Goal: Task Accomplishment & Management: Use online tool/utility

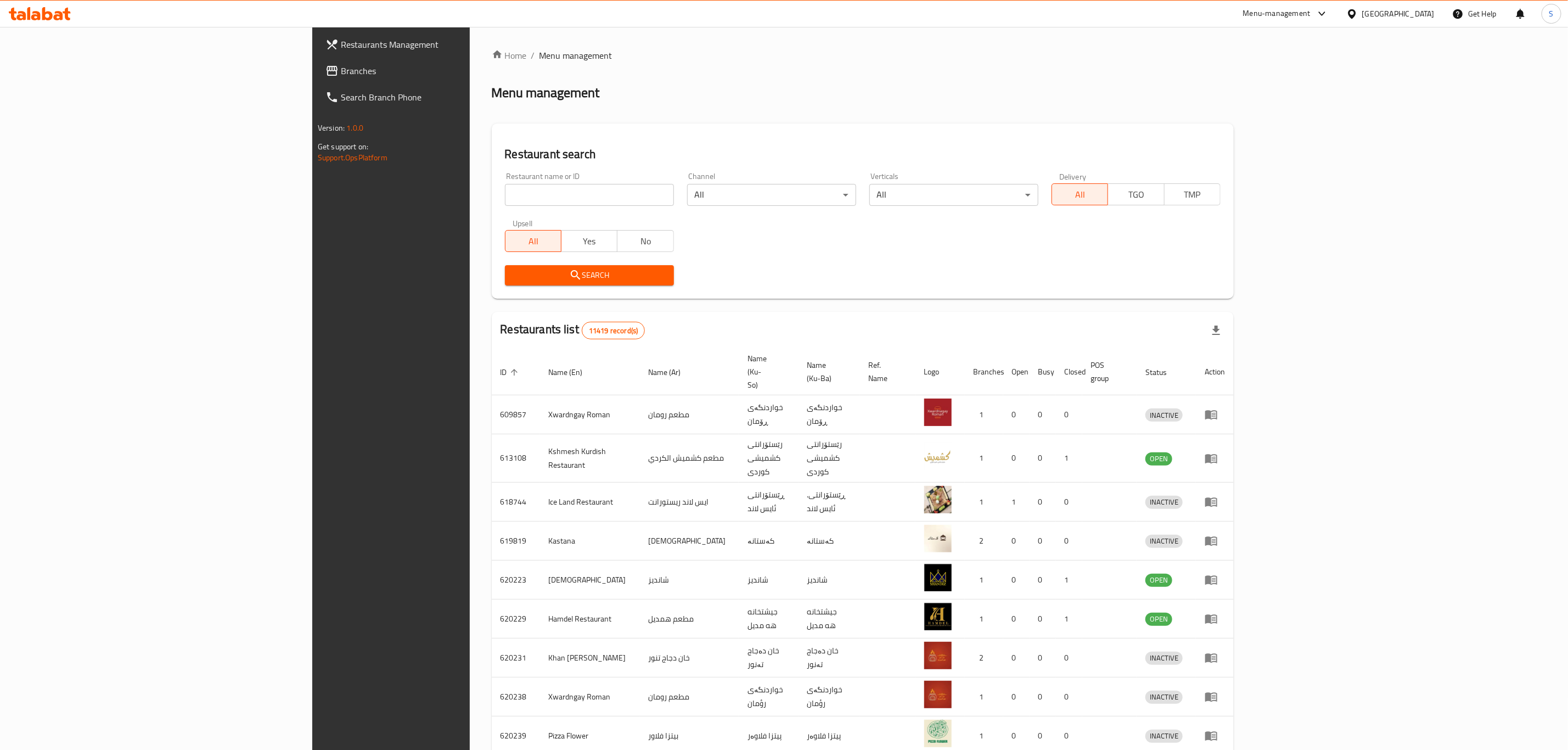
click at [505, 186] on input "search" at bounding box center [589, 195] width 169 height 22
type input "tfk"
click button "Search" at bounding box center [589, 275] width 169 height 21
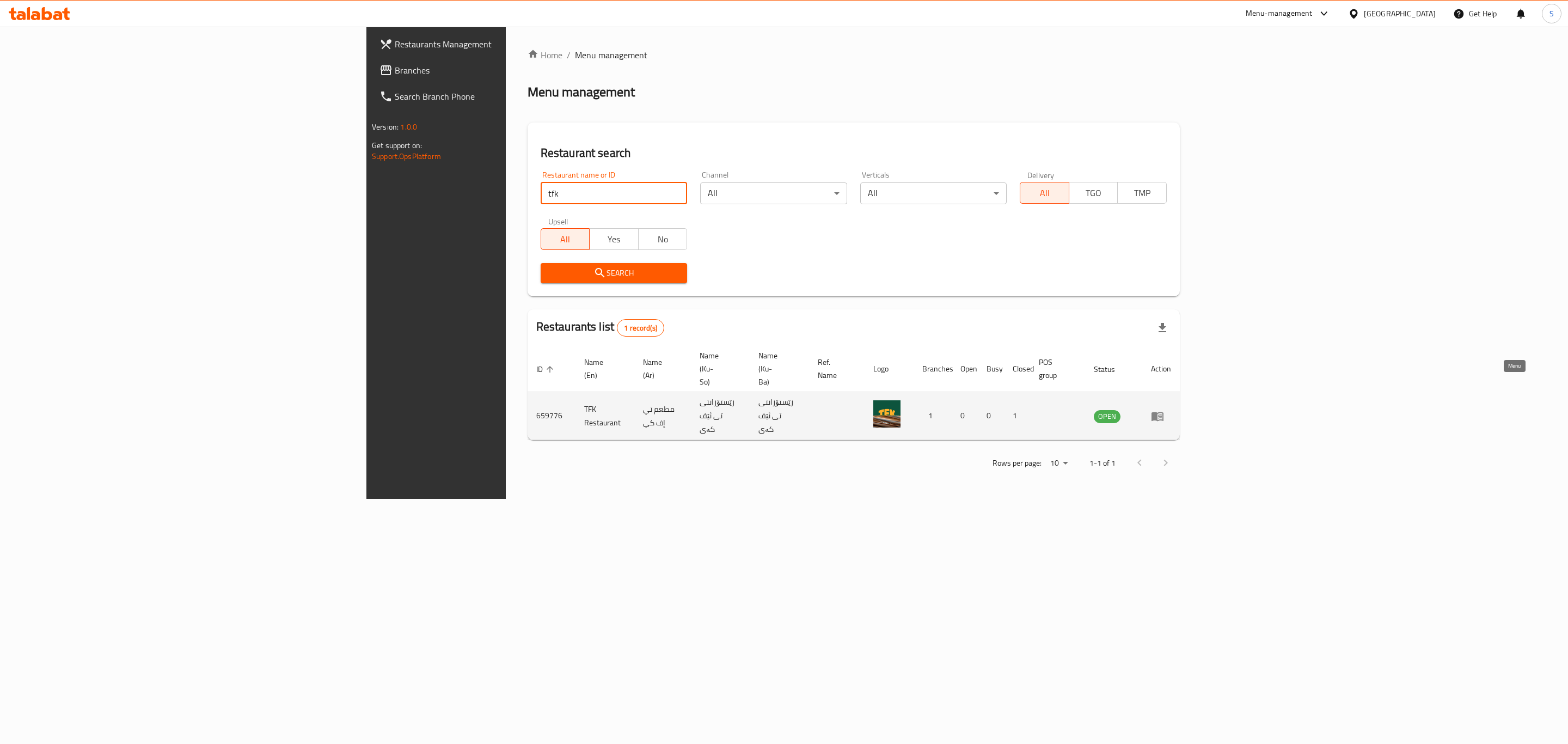
click at [1171, 409] on link "enhanced table" at bounding box center [1161, 415] width 20 height 13
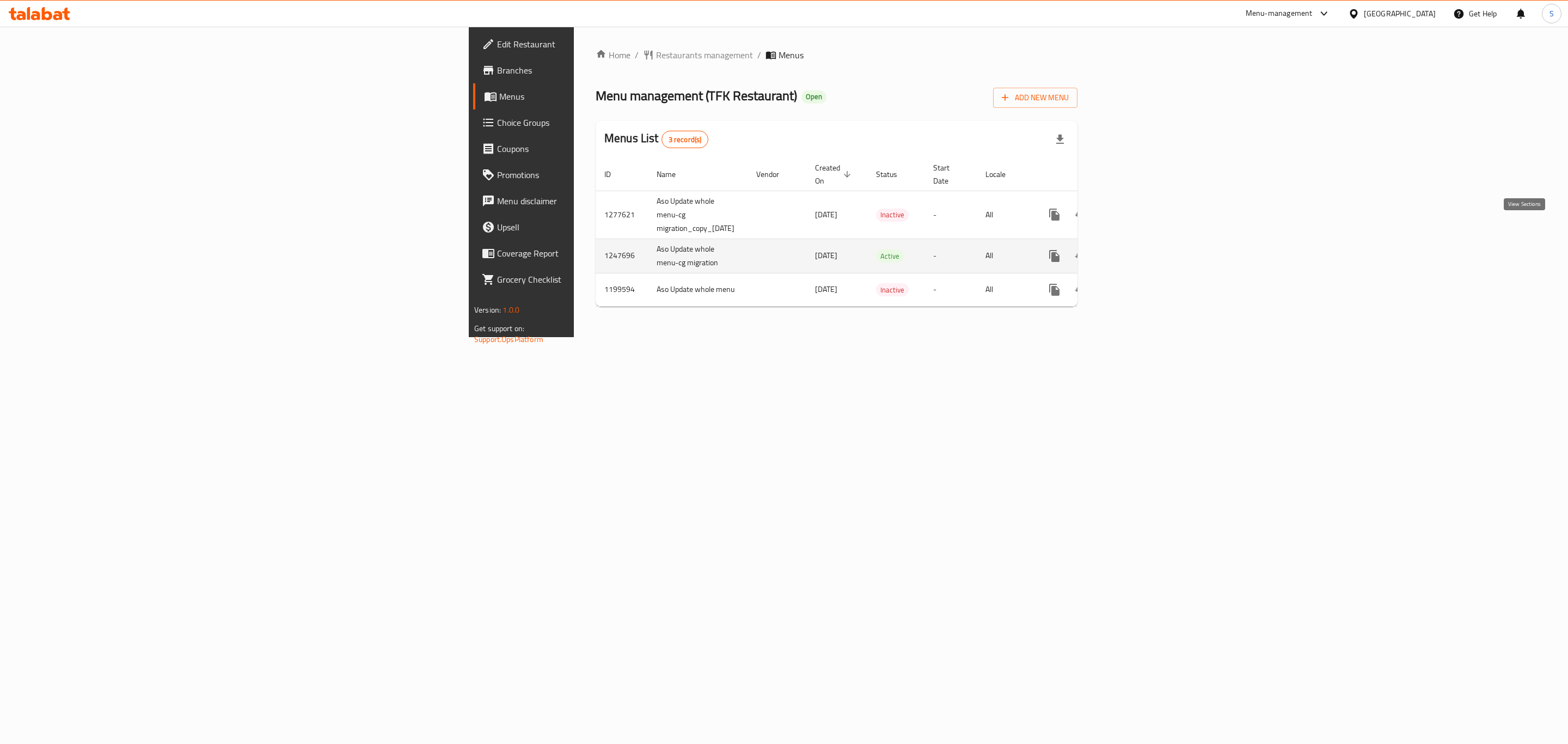
click at [1146, 243] on link "enhanced table" at bounding box center [1132, 256] width 26 height 26
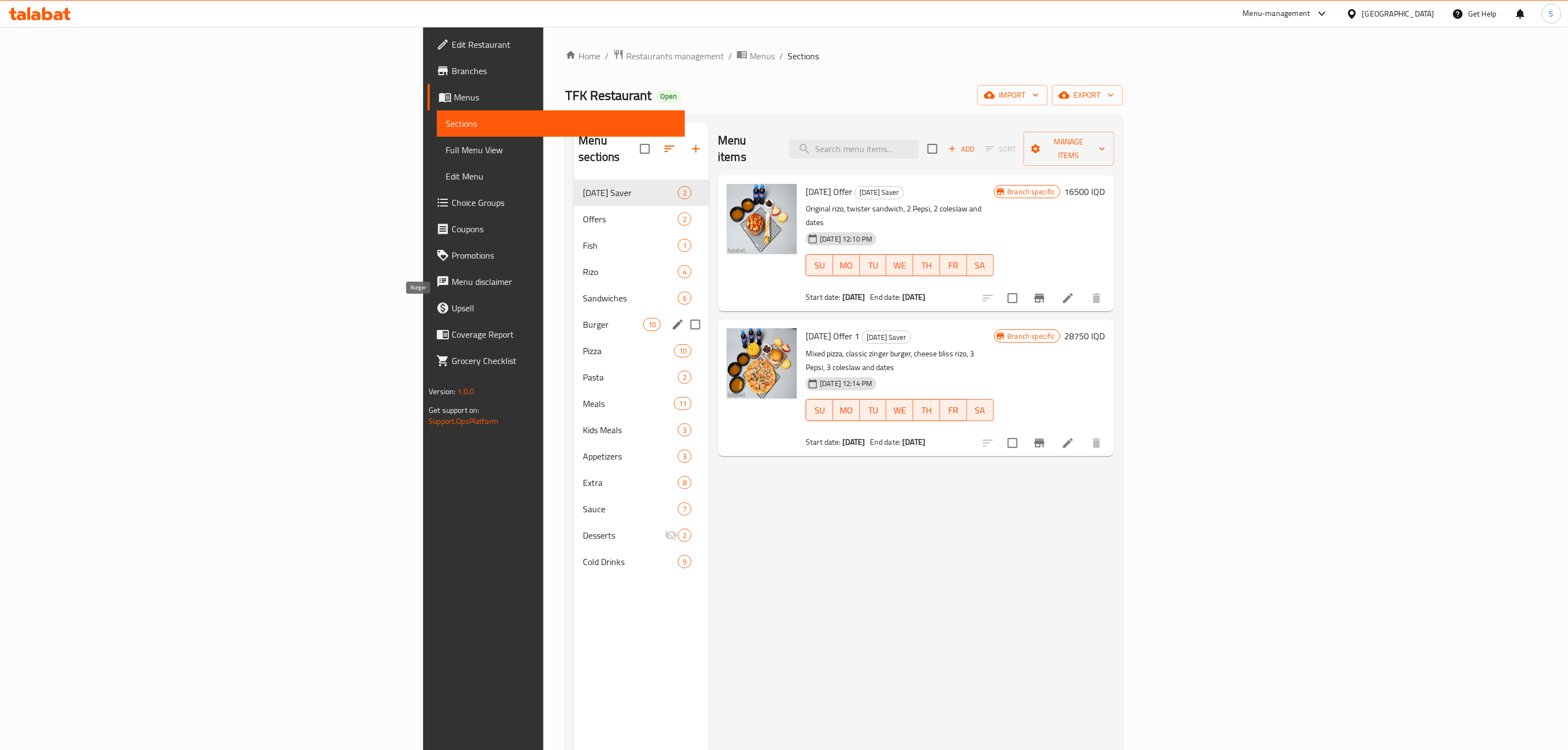
click at [583, 318] on span "Burger" at bounding box center [613, 324] width 61 height 13
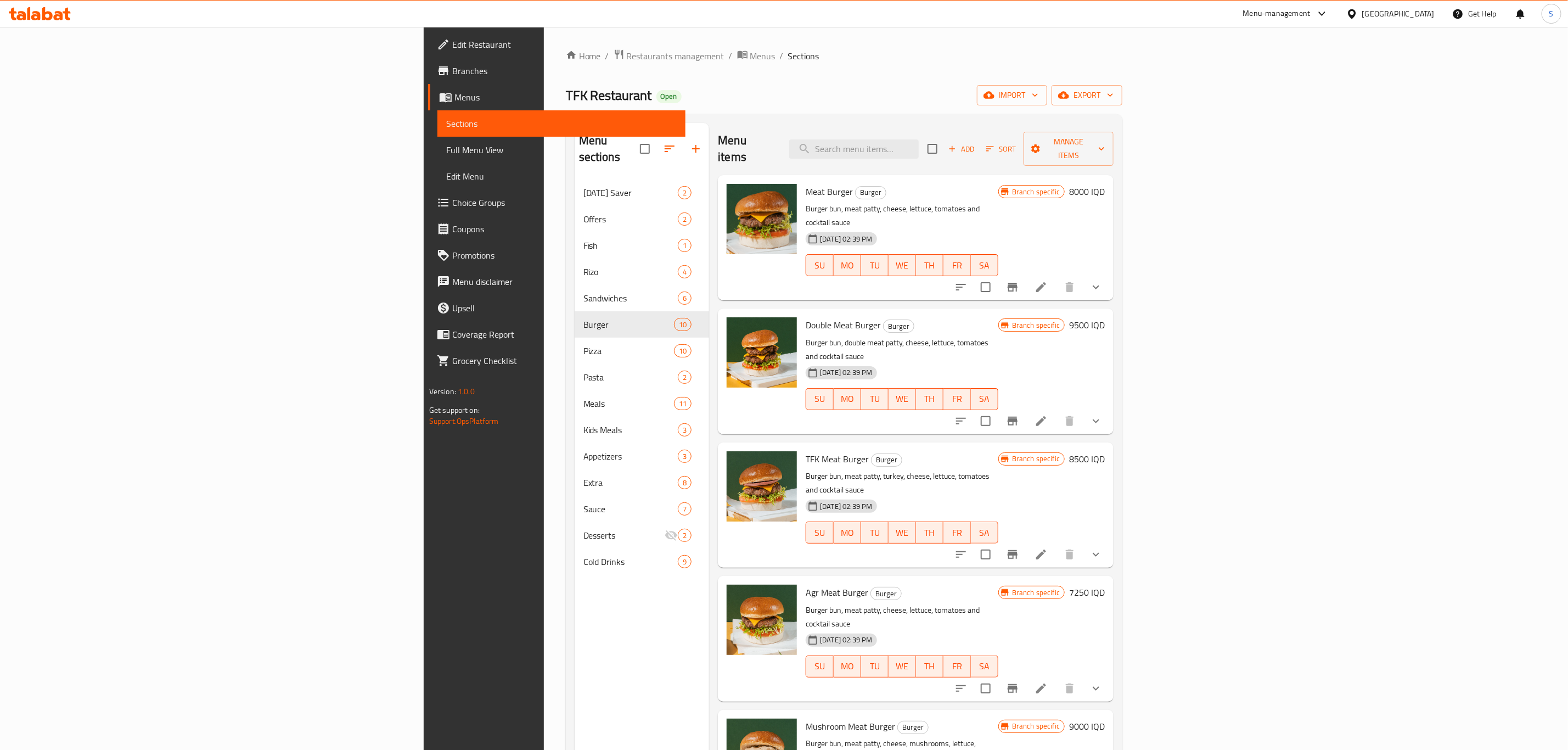
click at [1056, 277] on li at bounding box center [1041, 287] width 30 height 20
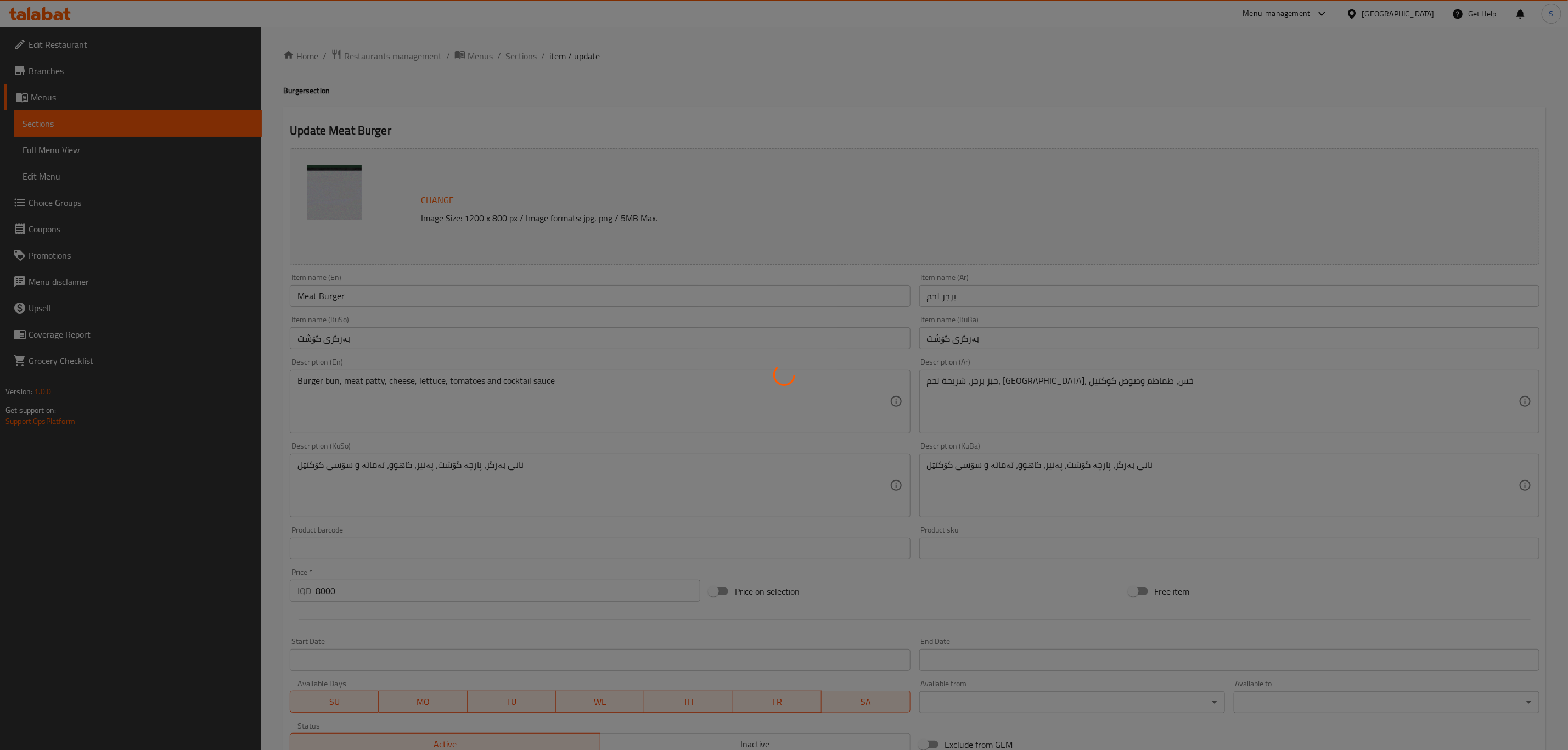
type input "إختيارك من اللحم:"
type input "هەڵبژاردنت لە گۆشت:"
type input "1"
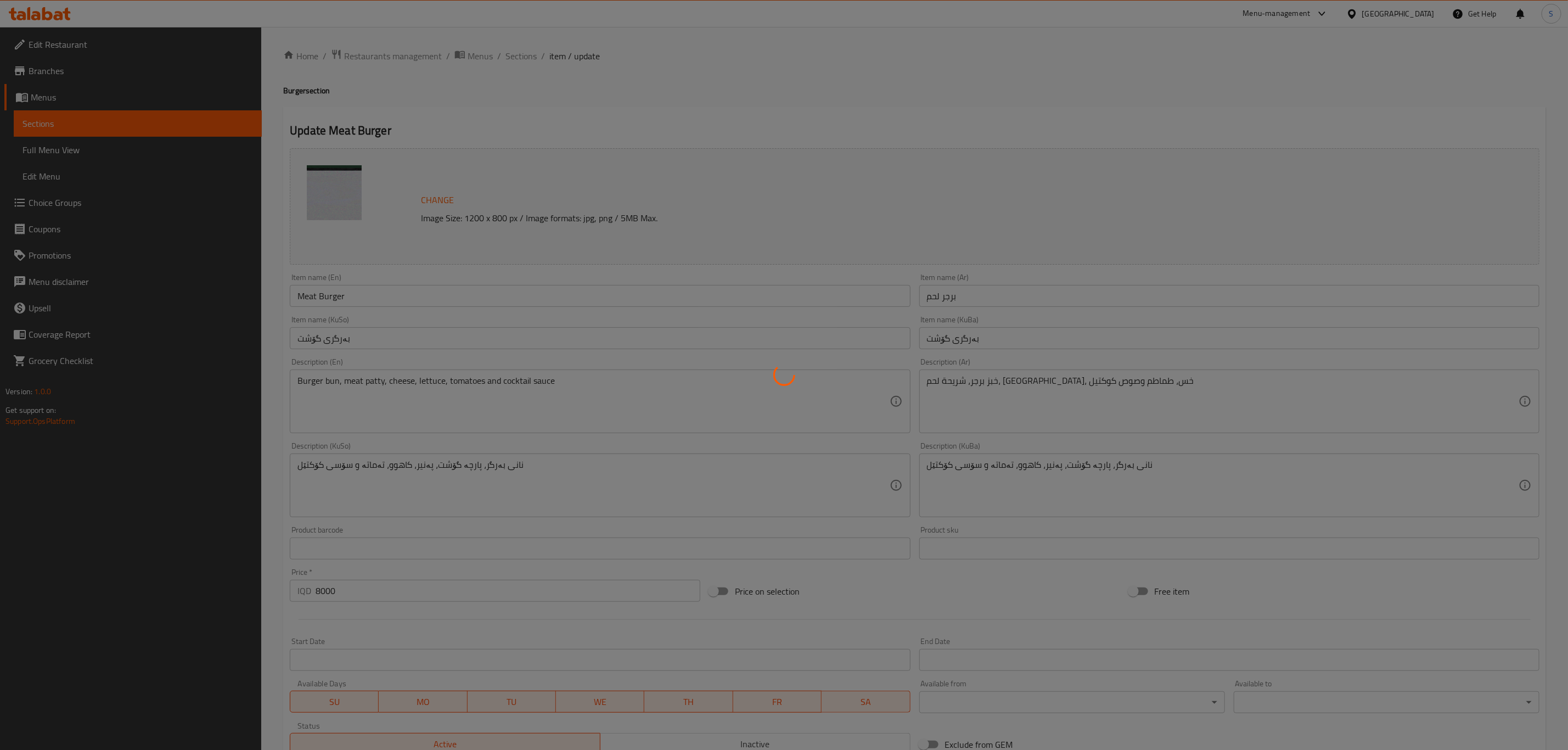
type input "اجعلها كومبو:"
type input "بیکە بە کۆمبۆ:"
type input "0"
type input "1"
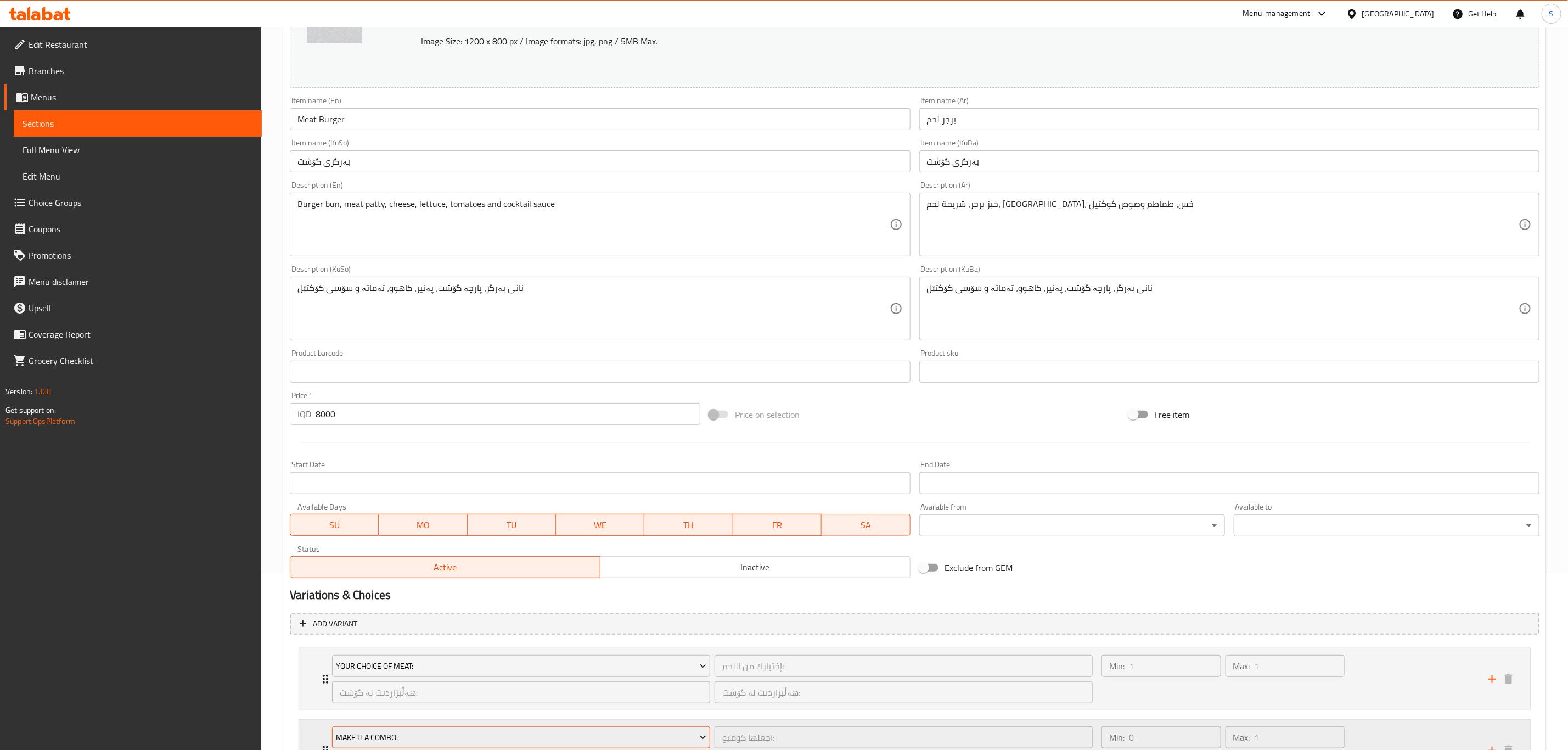
scroll to position [285, 0]
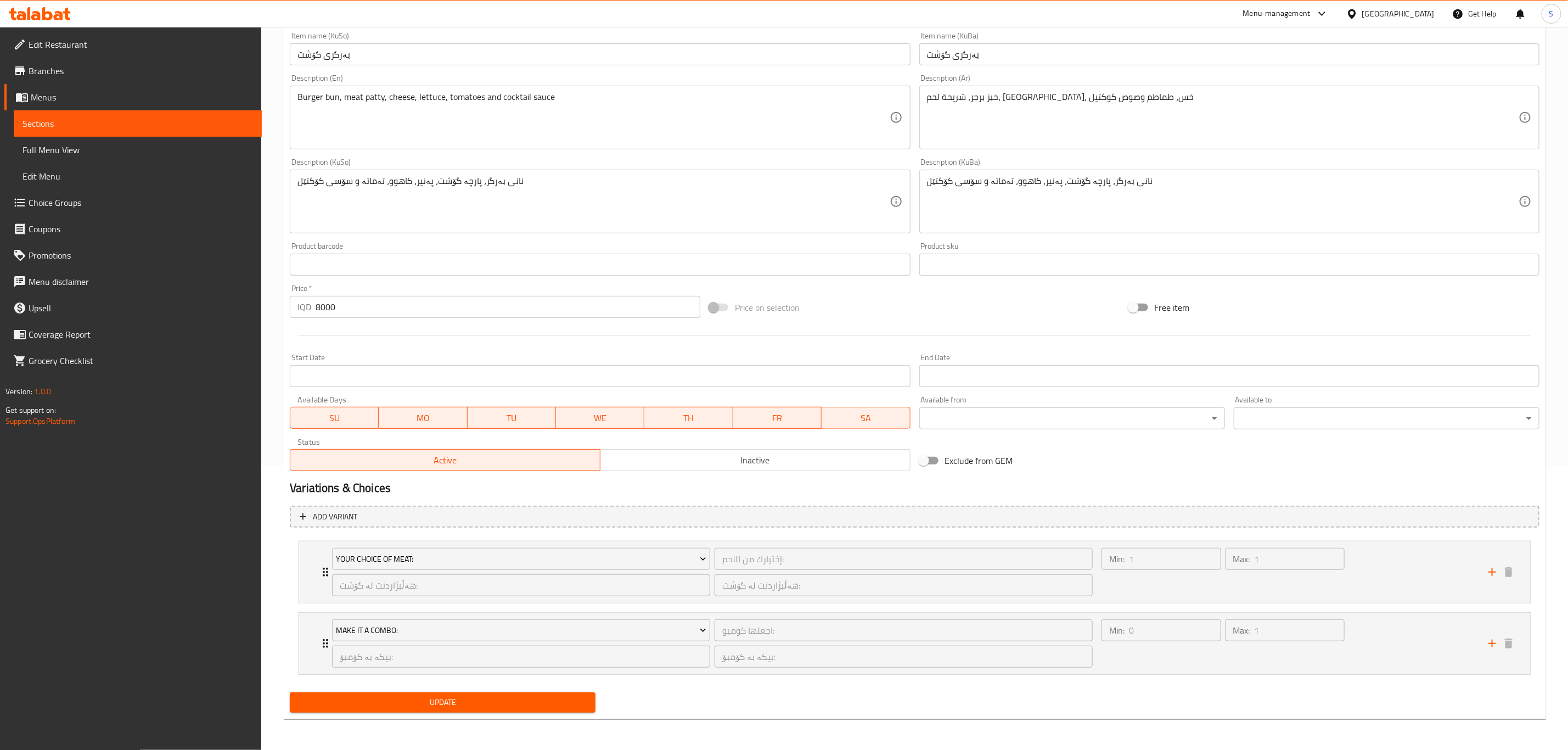
click at [295, 636] on li "Make It A Combo: اجعلها كومبو: ​ بیکە بە کۆمبۆ: ​ بیکە بە کۆمبۆ: ​ Min: 0 ​ Max…" at bounding box center [914, 643] width 1250 height 72
click at [328, 567] on div "Your Choice Of Meat: إختيارك من اللحم: ​ هەڵبژاردنت لە گۆشت: ​ هەڵبژاردنت لە گۆ…" at bounding box center [712, 572] width 774 height 62
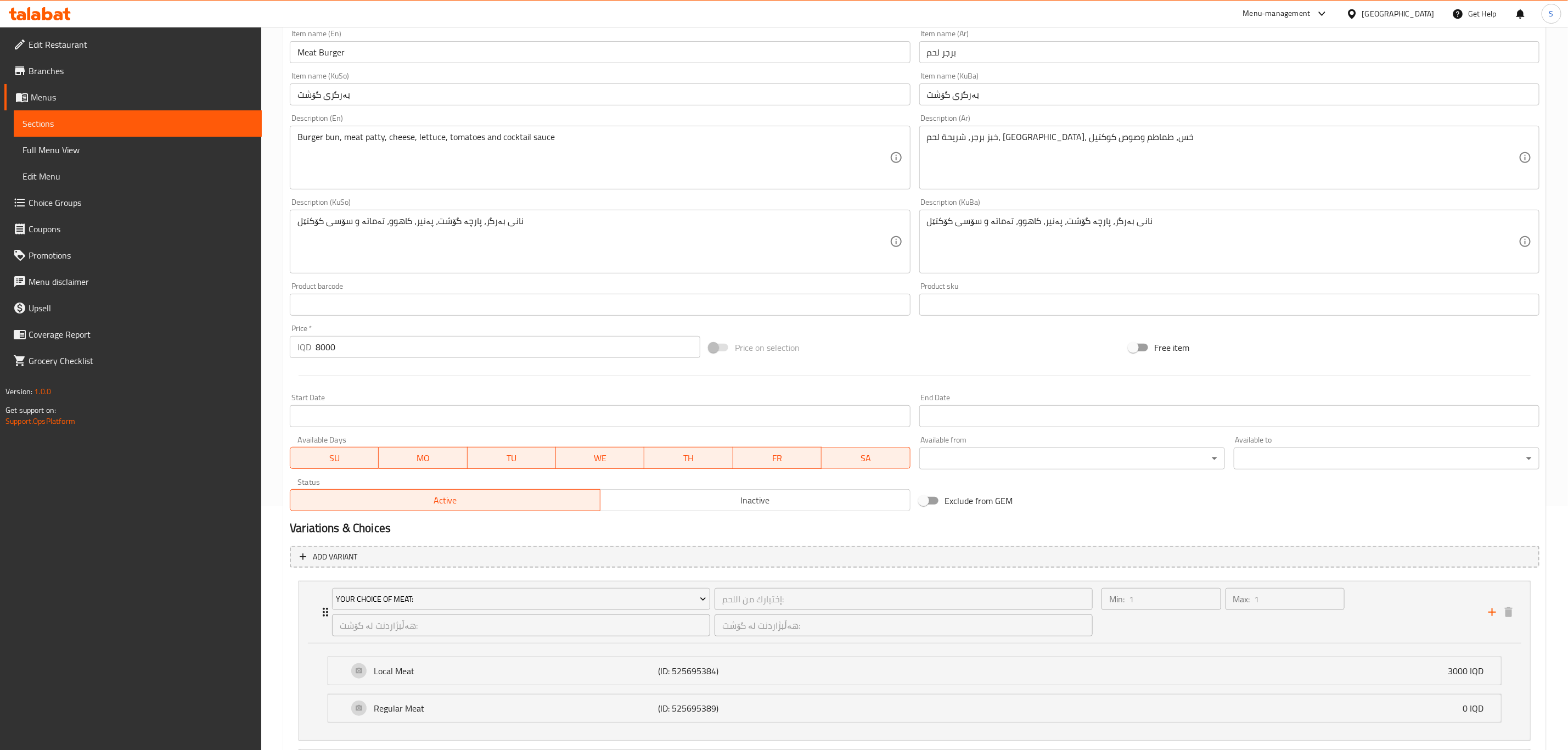
scroll to position [0, 0]
